Goal: Use online tool/utility: Utilize a website feature to perform a specific function

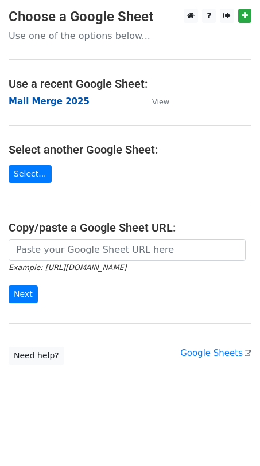
drag, startPoint x: 43, startPoint y: 90, endPoint x: 41, endPoint y: 97, distance: 7.1
click at [43, 93] on main "Choose a Google Sheet Use one of the options below... Use a recent Google Sheet…" at bounding box center [130, 187] width 260 height 356
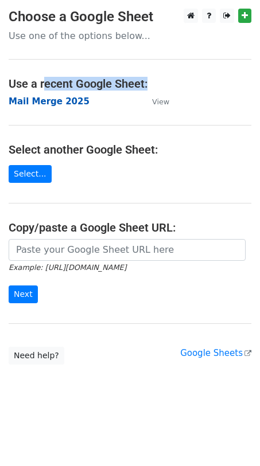
click at [39, 100] on strong "Mail Merge 2025" at bounding box center [49, 101] width 81 height 10
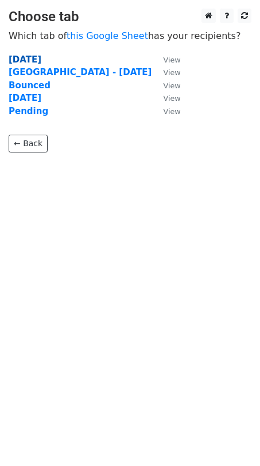
click at [41, 60] on strong "30.9.2025" at bounding box center [25, 59] width 33 height 10
